Goal: Feedback & Contribution: Contribute content

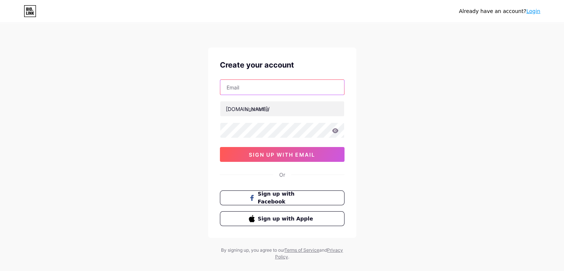
click at [275, 92] on input "text" at bounding box center [282, 87] width 124 height 15
type input "[EMAIL_ADDRESS][DOMAIN_NAME]"
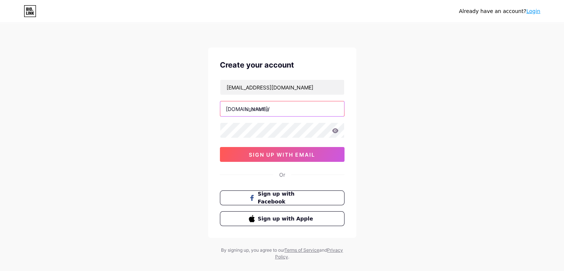
click at [282, 107] on input "text" at bounding box center [282, 108] width 124 height 15
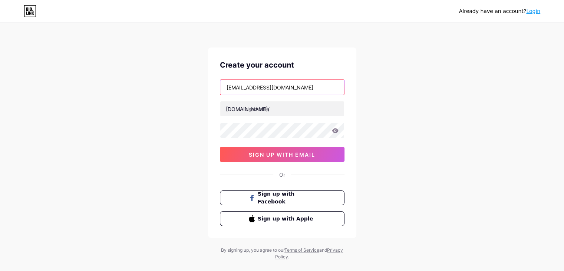
drag, startPoint x: 269, startPoint y: 83, endPoint x: 180, endPoint y: 82, distance: 89.3
click at [180, 82] on div "Already have an account? Login Create your account [EMAIL_ADDRESS][DOMAIN_NAME]…" at bounding box center [282, 141] width 564 height 283
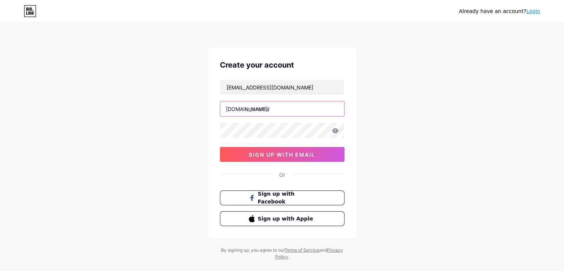
click at [255, 108] on input "text" at bounding box center [282, 108] width 124 height 15
paste input "choosebrokeruae"
type input "choosebrokeruae"
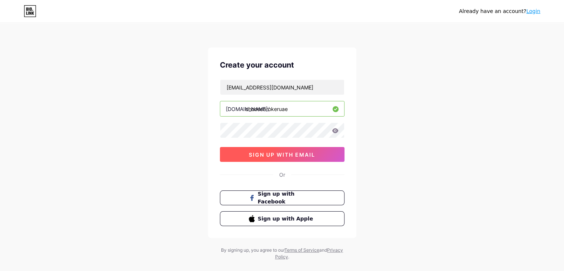
click at [275, 154] on span "sign up with email" at bounding box center [282, 154] width 66 height 6
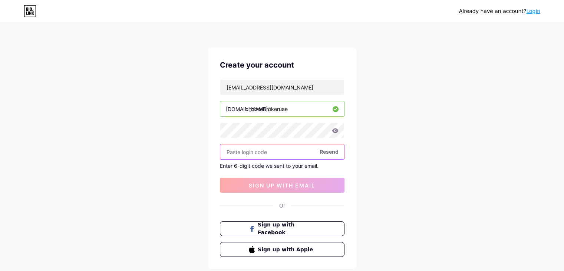
paste input "127807"
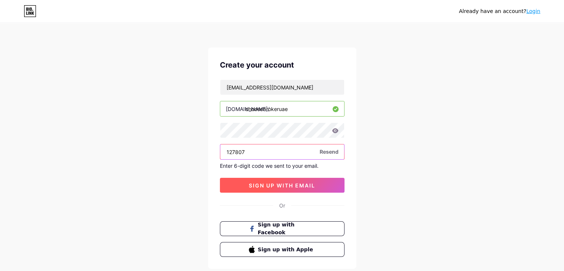
type input "127807"
click at [262, 186] on span "sign up with email" at bounding box center [282, 185] width 66 height 6
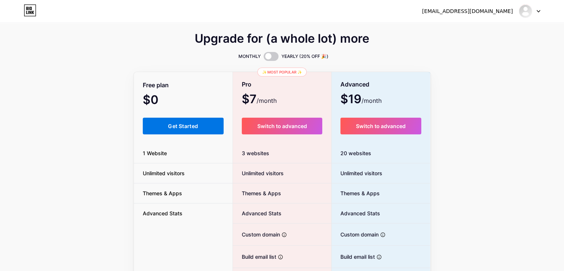
click at [178, 125] on span "Get Started" at bounding box center [183, 126] width 30 height 6
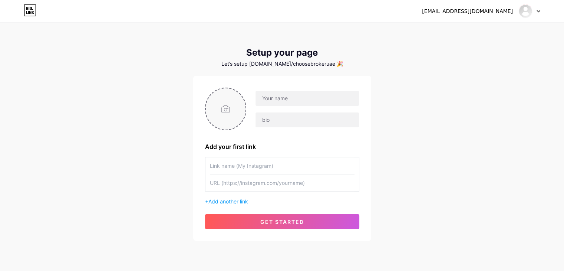
click at [226, 112] on input "file" at bounding box center [226, 108] width 40 height 41
type input "C:\fakepath\logo.jpg"
click at [280, 96] on input "text" at bounding box center [306, 98] width 103 height 15
type input "[EMAIL_ADDRESS][DOMAIN_NAME]"
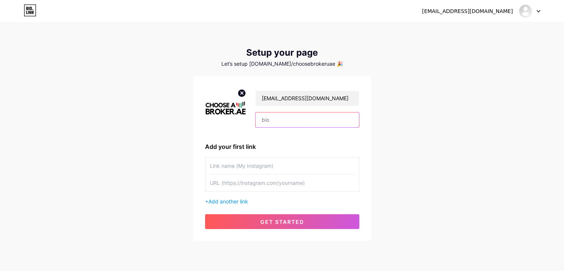
click at [305, 118] on input "text" at bounding box center [306, 119] width 103 height 15
paste input "Looking for the best broker reviews to help you invest in [GEOGRAPHIC_DATA]? Ch…"
type input "Looking for the best broker reviews to help you invest in [GEOGRAPHIC_DATA]? Ch…"
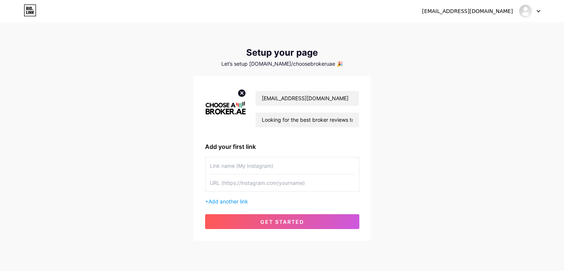
click at [260, 165] on input "text" at bounding box center [282, 165] width 145 height 17
paste input "[URL][DOMAIN_NAME]"
type input "[URL][DOMAIN_NAME]"
click at [239, 202] on span "Add another link" at bounding box center [228, 201] width 40 height 6
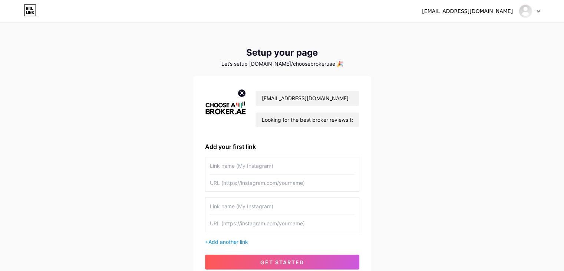
click at [260, 162] on input "text" at bounding box center [282, 165] width 145 height 17
paste input "[URL][DOMAIN_NAME]"
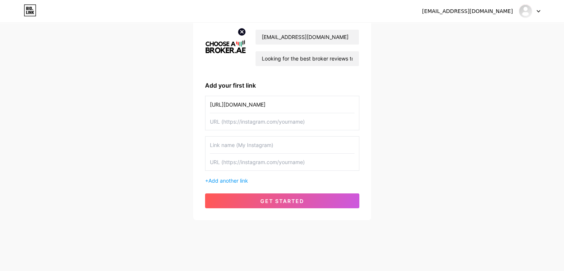
scroll to position [63, 0]
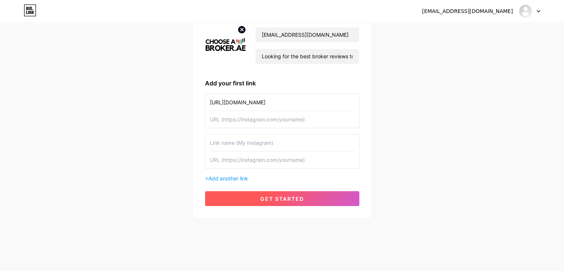
type input "[URL][DOMAIN_NAME]"
click at [261, 196] on span "get started" at bounding box center [282, 198] width 44 height 6
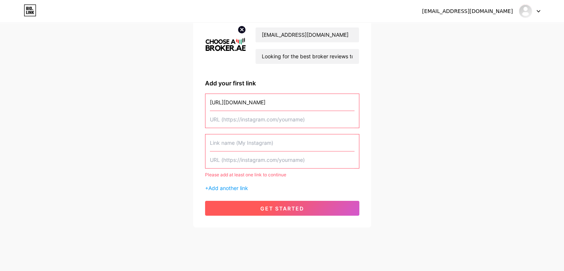
click at [262, 208] on span "get started" at bounding box center [282, 208] width 44 height 6
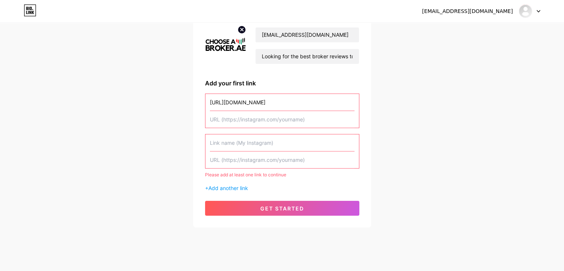
click at [286, 101] on input "[URL][DOMAIN_NAME]" at bounding box center [282, 102] width 145 height 17
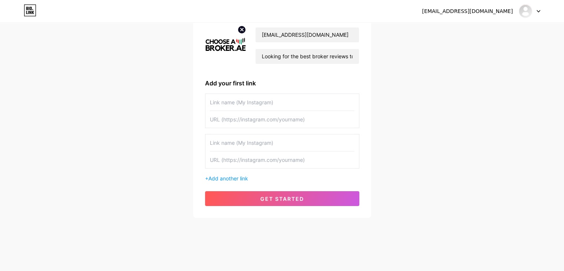
paste input "chooseabroker"
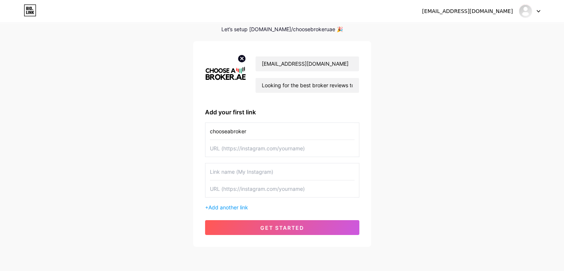
scroll to position [0, 0]
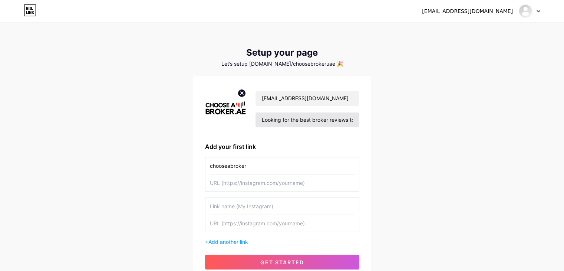
type input "chooseabroker"
click at [354, 119] on input "Looking for the best broker reviews to help you invest in [GEOGRAPHIC_DATA]? Ch…" at bounding box center [306, 119] width 103 height 15
paste input "[URL][DOMAIN_NAME]"
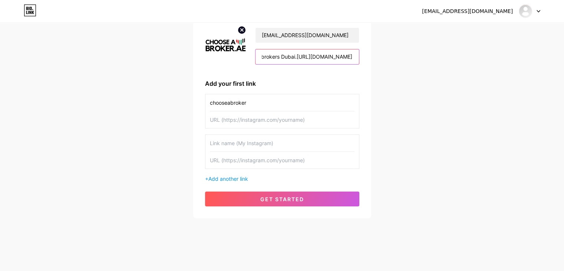
scroll to position [63, 0]
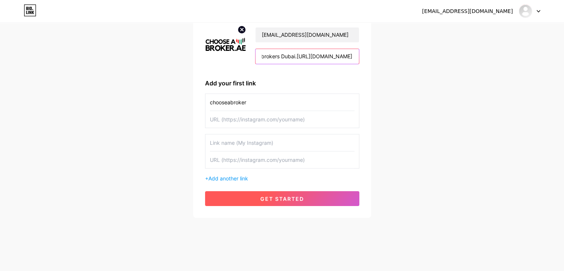
type input "Looking for the best broker reviews to help you invest in [GEOGRAPHIC_DATA]? Ch…"
click at [279, 199] on span "get started" at bounding box center [282, 198] width 44 height 6
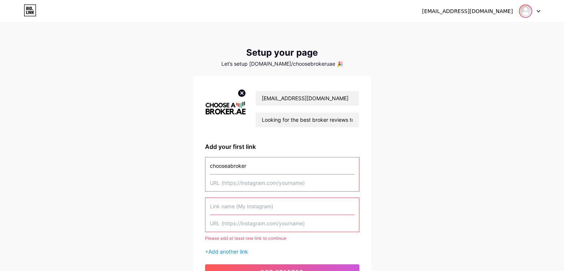
click at [527, 10] on img at bounding box center [525, 11] width 12 height 12
click at [468, 30] on link "Dashboard" at bounding box center [494, 30] width 92 height 20
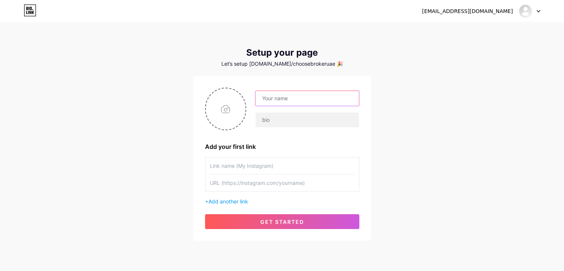
click at [279, 101] on input "text" at bounding box center [306, 98] width 103 height 15
type input "[EMAIL_ADDRESS][DOMAIN_NAME]"
click at [286, 120] on input "text" at bounding box center [306, 119] width 103 height 15
paste input "[URL][DOMAIN_NAME]"
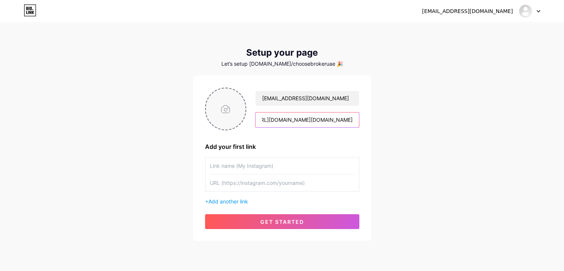
type input "Looking for the best broker reviews to help you invest in [GEOGRAPHIC_DATA]? Ch…"
click at [230, 112] on input "file" at bounding box center [226, 108] width 40 height 41
type input "C:\fakepath\logo.jpg"
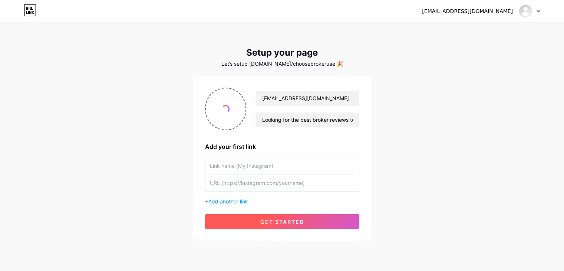
click at [267, 215] on button "get started" at bounding box center [282, 221] width 154 height 15
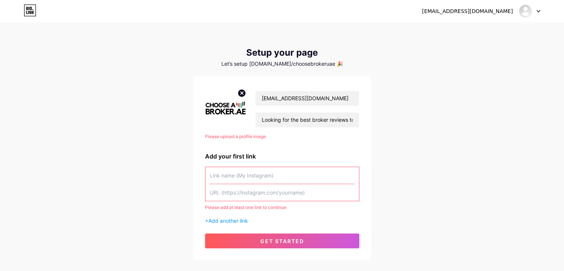
click at [253, 176] on input "text" at bounding box center [282, 175] width 145 height 17
type input "Looking for the best broker reviews to help you invest in [GEOGRAPHIC_DATA]? Ch…"
click at [223, 188] on input "text" at bounding box center [282, 192] width 145 height 17
paste input "[URL][DOMAIN_NAME]"
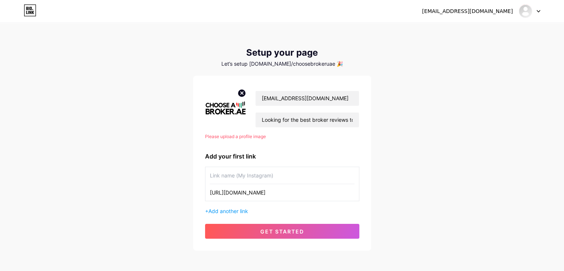
type input "[URL][DOMAIN_NAME]"
click at [222, 174] on input "text" at bounding box center [282, 175] width 145 height 17
paste input "chooseabroker"
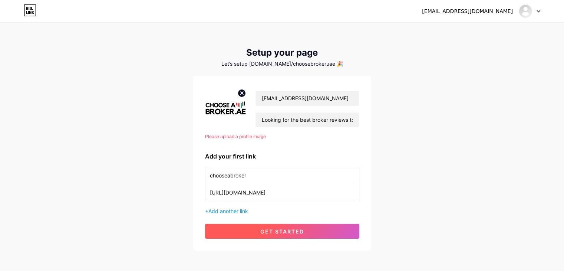
type input "chooseabroker"
click at [296, 228] on span "get started" at bounding box center [282, 231] width 44 height 6
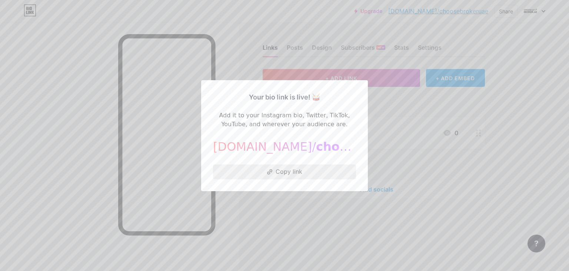
click at [293, 170] on button "Copy link" at bounding box center [284, 171] width 143 height 15
click at [282, 211] on div at bounding box center [284, 135] width 569 height 271
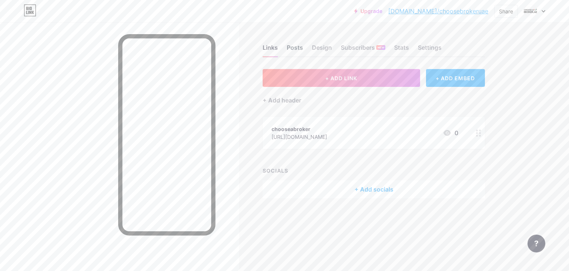
click at [295, 49] on div "Posts" at bounding box center [295, 49] width 16 height 13
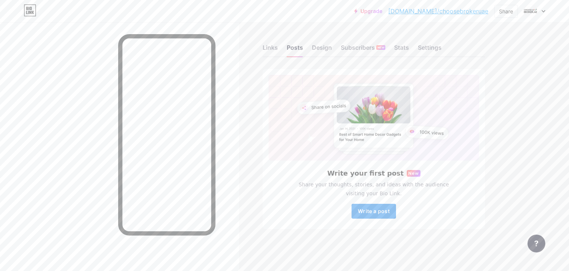
click at [368, 212] on span "Write a post" at bounding box center [374, 211] width 32 height 6
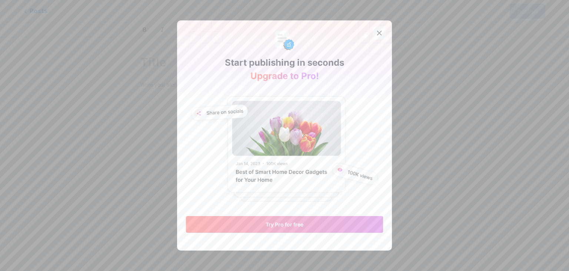
click at [378, 33] on icon at bounding box center [380, 33] width 6 height 6
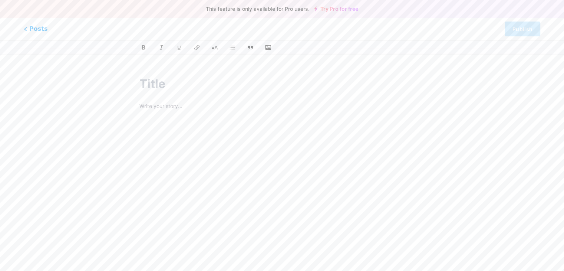
click at [142, 80] on input "text" at bounding box center [281, 84] width 285 height 18
paste input "trading broker reviews"
type input "trading broker reviews"
click at [156, 104] on div "trading broker reviews z [DOMAIN_NAME]/choosebrokeruae/p/" at bounding box center [282, 191] width 306 height 251
type input "trading-broker-reviews"
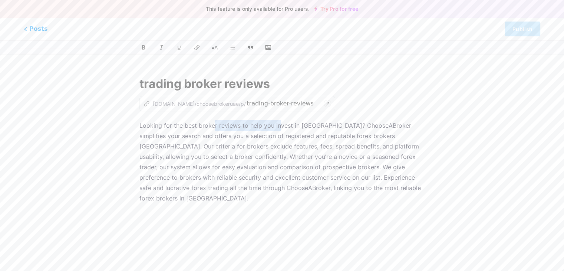
drag, startPoint x: 212, startPoint y: 125, endPoint x: 279, endPoint y: 125, distance: 67.8
click at [279, 125] on p "Looking for the best broker reviews to help you invest in [GEOGRAPHIC_DATA]? Ch…" at bounding box center [281, 161] width 285 height 83
click at [252, 228] on div "Looking for the best broker reviews to help you invest in [GEOGRAPHIC_DATA]? Ch…" at bounding box center [281, 212] width 285 height 185
click at [146, 102] on icon at bounding box center [147, 102] width 3 height 3
click at [163, 106] on div "z [DOMAIN_NAME]/choosebrokeruae/p/" at bounding box center [194, 104] width 102 height 8
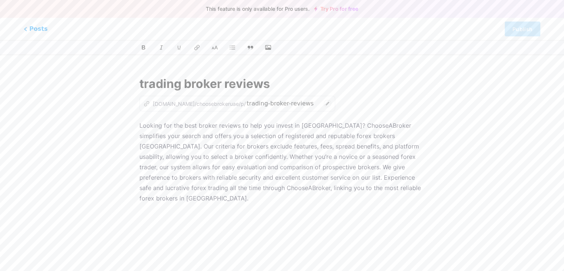
click at [324, 104] on icon at bounding box center [327, 103] width 7 height 7
click at [288, 101] on div "z [DOMAIN_NAME]/choosebrokeruae/p/ trading-broker-reviews" at bounding box center [237, 104] width 196 height 16
click at [395, 101] on div "z [DOMAIN_NAME]/choosebrokeruae/p/ trading-broker-reviews" at bounding box center [281, 104] width 285 height 16
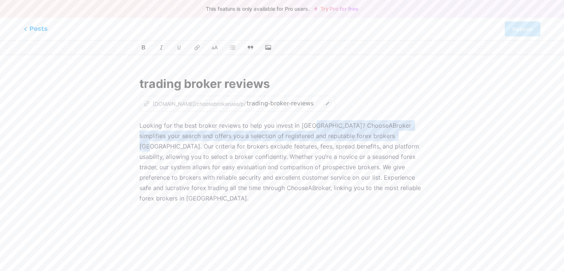
drag, startPoint x: 313, startPoint y: 128, endPoint x: 391, endPoint y: 136, distance: 78.9
click at [391, 136] on p "Looking for the best broker reviews to help you invest in [GEOGRAPHIC_DATA]? Ch…" at bounding box center [281, 161] width 285 height 83
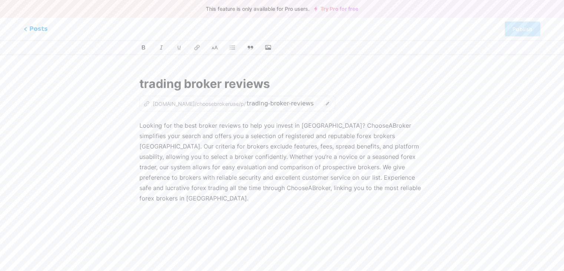
click at [409, 199] on div "Looking for the best broker reviews to help you invest in [GEOGRAPHIC_DATA]? Ch…" at bounding box center [281, 212] width 285 height 185
drag, startPoint x: 196, startPoint y: 123, endPoint x: 238, endPoint y: 122, distance: 41.1
click at [238, 122] on p "Looking for the best broker reviews to help you invest in [GEOGRAPHIC_DATA]? Ch…" at bounding box center [281, 161] width 285 height 83
click at [199, 43] on button at bounding box center [196, 47] width 11 height 11
click at [391, 184] on p "Looking for the best broker reviews to help you invest in [GEOGRAPHIC_DATA]? Ch…" at bounding box center [281, 161] width 285 height 83
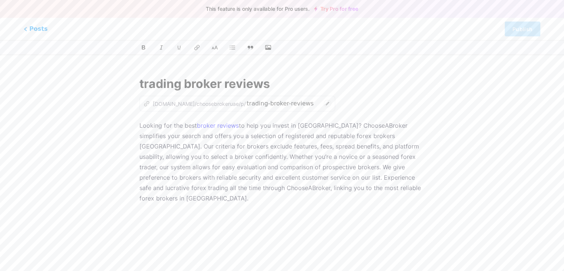
click at [388, 186] on p "Looking for the best broker reviews to help you invest in [GEOGRAPHIC_DATA]? Ch…" at bounding box center [281, 161] width 285 height 83
click at [518, 18] on div "Posts Publish" at bounding box center [282, 29] width 564 height 22
click at [292, 100] on div "z [DOMAIN_NAME]/choosebrokeruae/p/ trading-broker-reviews" at bounding box center [237, 104] width 196 height 16
click at [324, 102] on icon at bounding box center [327, 103] width 7 height 7
click at [159, 82] on input "text" at bounding box center [281, 84] width 285 height 18
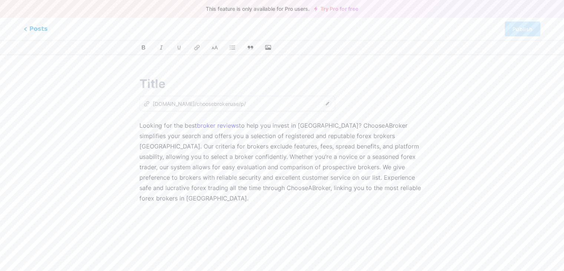
paste input "trading broker reviews"
type input "trading broker reviews"
click at [324, 104] on icon at bounding box center [327, 103] width 7 height 7
click at [250, 104] on input "text" at bounding box center [283, 103] width 74 height 9
type input "choosebrokeruae"
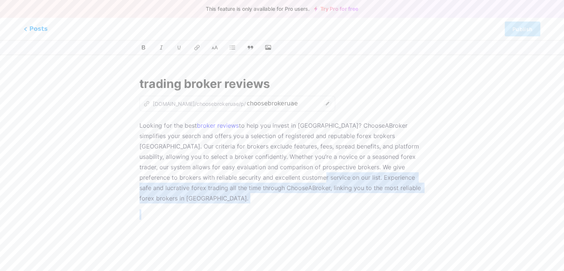
drag, startPoint x: 283, startPoint y: 178, endPoint x: 413, endPoint y: 195, distance: 131.2
click at [413, 195] on div "Looking for the best broker reviews to help you invest in [GEOGRAPHIC_DATA]? Ch…" at bounding box center [281, 212] width 285 height 185
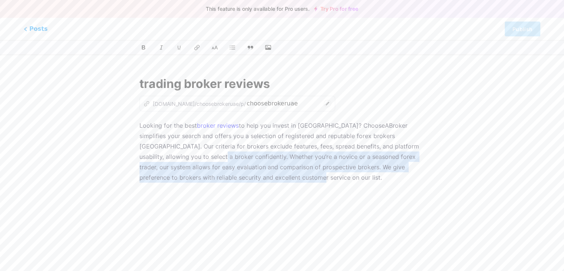
drag, startPoint x: 193, startPoint y: 153, endPoint x: 296, endPoint y: 182, distance: 107.2
click at [296, 182] on p "Looking for the best broker reviews to help you invest in [GEOGRAPHIC_DATA]? Ch…" at bounding box center [281, 151] width 285 height 62
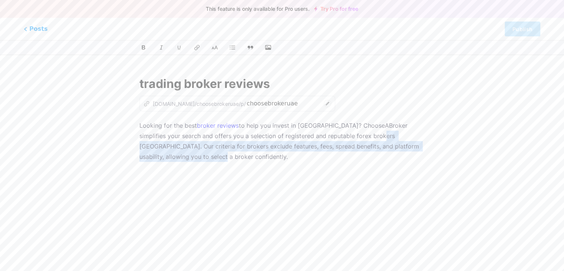
drag, startPoint x: 372, startPoint y: 136, endPoint x: 435, endPoint y: 196, distance: 87.8
click at [435, 196] on div "trading broker reviews z [DOMAIN_NAME]/choosebrokeruae/p/ choosebrokeruae Looki…" at bounding box center [282, 191] width 338 height 251
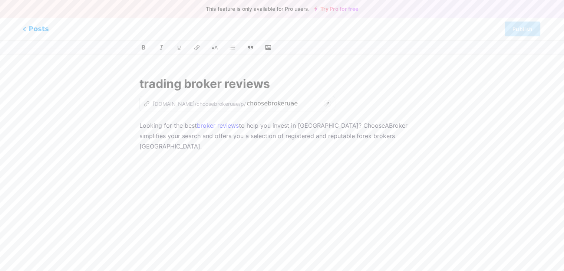
click at [34, 27] on span "Posts" at bounding box center [36, 29] width 26 height 10
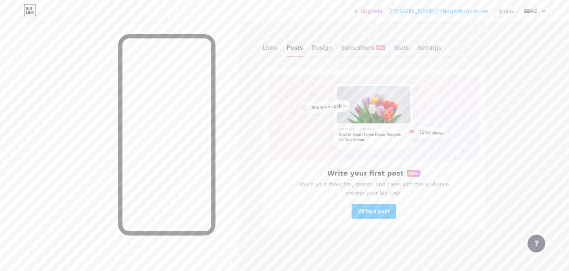
click at [294, 48] on div "Posts" at bounding box center [295, 49] width 16 height 13
click at [431, 46] on div "Settings" at bounding box center [430, 49] width 24 height 13
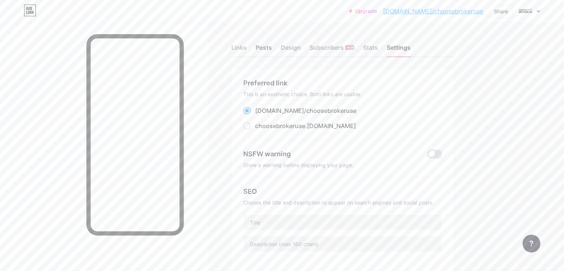
click at [272, 44] on div "Posts" at bounding box center [263, 49] width 16 height 13
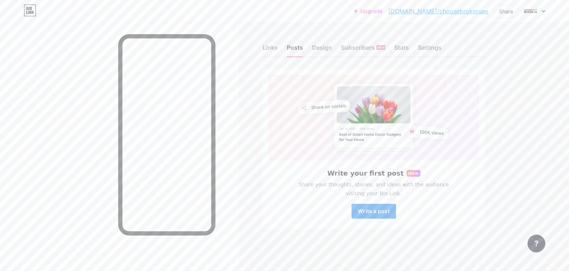
click at [375, 214] on button "Write a post" at bounding box center [374, 210] width 44 height 15
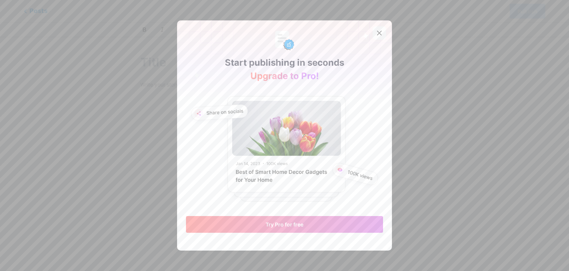
click at [377, 30] on icon at bounding box center [380, 33] width 6 height 6
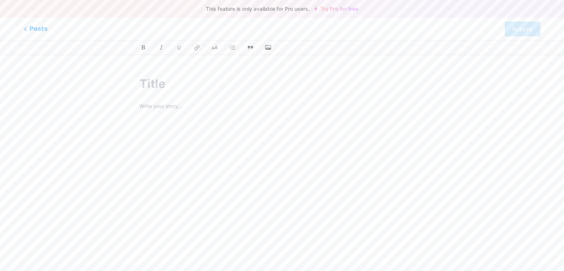
click at [341, 7] on link "Try Pro for free" at bounding box center [336, 9] width 44 height 6
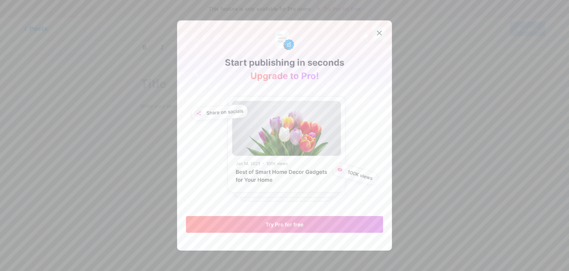
click at [377, 33] on icon at bounding box center [380, 33] width 6 height 6
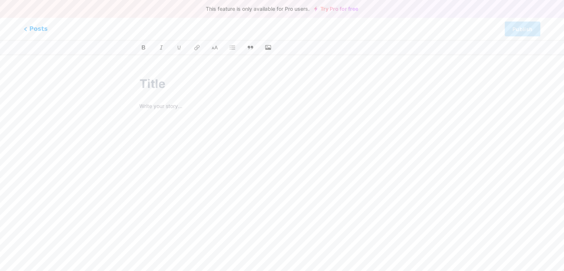
click at [154, 89] on input "text" at bounding box center [281, 84] width 285 height 18
paste input "trading broker reviews"
type input "trading broker reviews"
click at [143, 105] on div "trading broker reviews" at bounding box center [282, 182] width 306 height 233
type input "trading-broker-reviews"
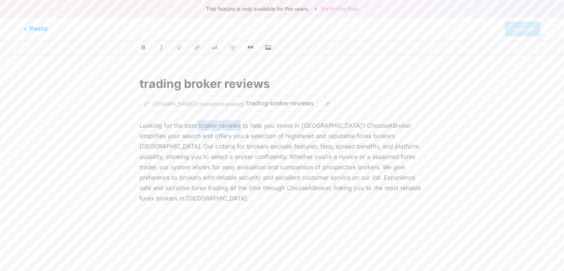
drag, startPoint x: 196, startPoint y: 123, endPoint x: 238, endPoint y: 124, distance: 42.2
click at [238, 124] on p "Looking for the best broker reviews to help you invest in [GEOGRAPHIC_DATA]? Ch…" at bounding box center [281, 161] width 285 height 83
click at [195, 48] on icon at bounding box center [196, 47] width 6 height 7
click at [385, 196] on div "Looking for the best broker reviews to help you invest in [GEOGRAPHIC_DATA]? Ch…" at bounding box center [281, 212] width 285 height 185
click at [270, 46] on icon "button" at bounding box center [267, 47] width 7 height 7
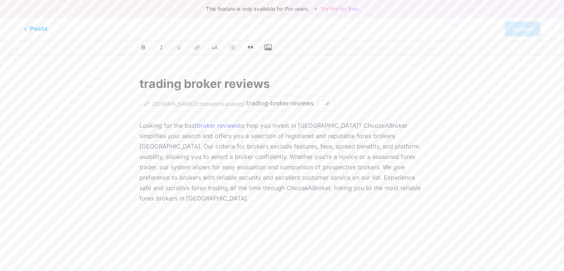
click at [0, 0] on input "file" at bounding box center [0, 0] width 0 height 0
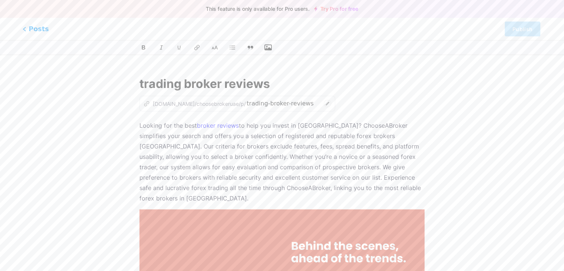
click at [35, 29] on span "Posts" at bounding box center [36, 29] width 26 height 10
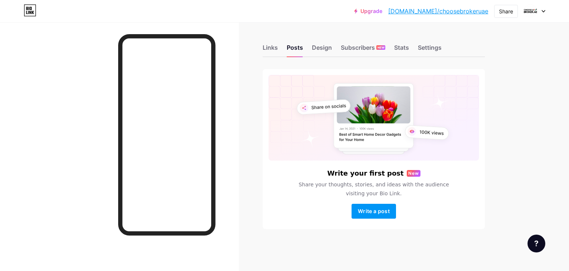
click at [34, 10] on icon at bounding box center [30, 10] width 13 height 12
